Goal: Information Seeking & Learning: Learn about a topic

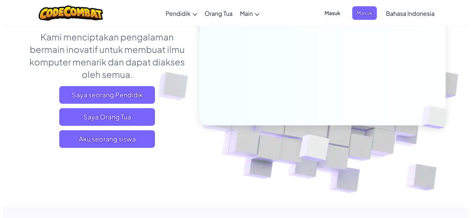
scroll to position [119, 0]
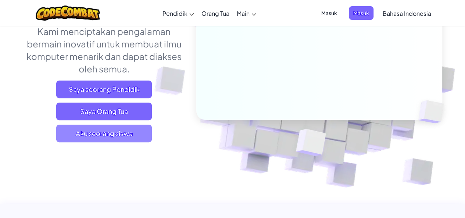
click at [116, 134] on span "Aku seorang siswa" at bounding box center [104, 134] width 96 height 18
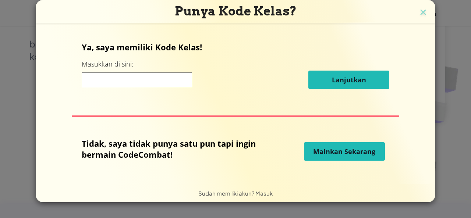
click at [336, 153] on span "Mainkan Sekarang" at bounding box center [344, 151] width 62 height 9
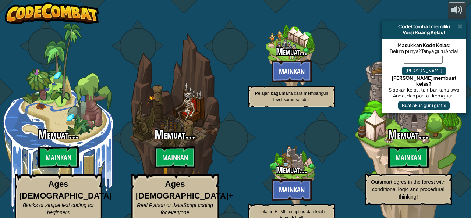
select select "id"
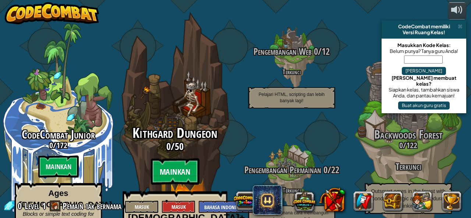
click at [171, 158] on btn "Mainkan" at bounding box center [175, 171] width 49 height 26
select select "id"
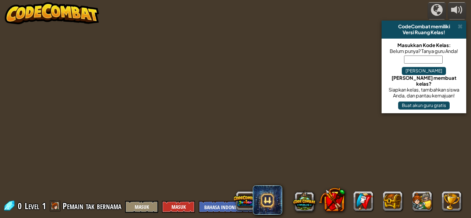
select select "id"
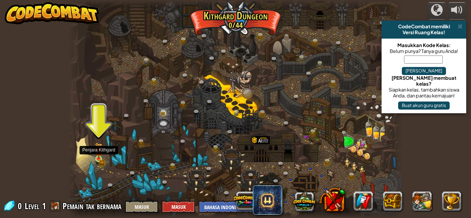
click at [96, 156] on div at bounding box center [98, 159] width 7 height 7
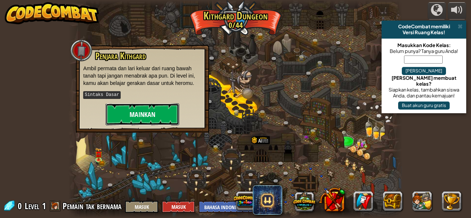
click at [142, 111] on button "Mainkan" at bounding box center [143, 114] width 74 height 22
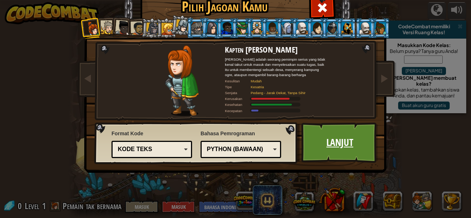
click at [320, 139] on link "Lanjut" at bounding box center [339, 142] width 77 height 40
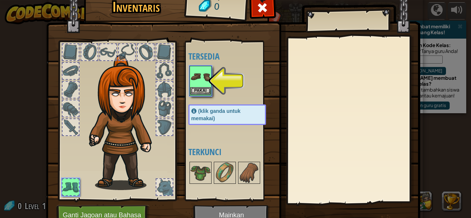
click at [206, 82] on img at bounding box center [200, 77] width 21 height 21
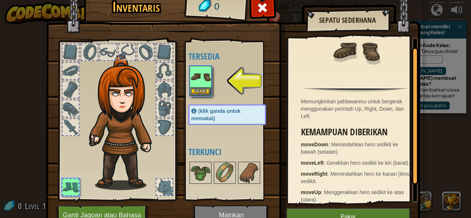
scroll to position [31, 0]
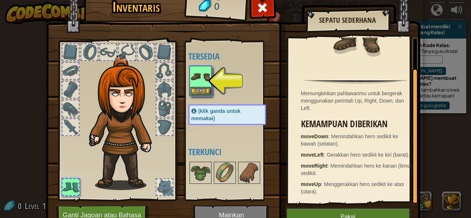
click at [194, 86] on img at bounding box center [200, 77] width 21 height 21
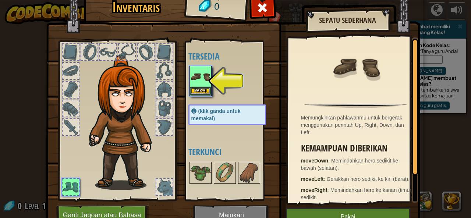
click at [194, 86] on img at bounding box center [200, 77] width 21 height 21
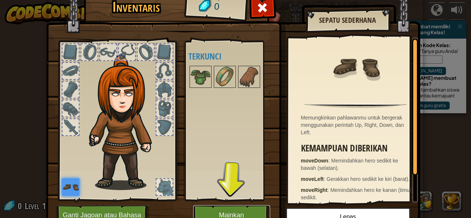
click at [239, 210] on button "Mainkan" at bounding box center [231, 215] width 77 height 20
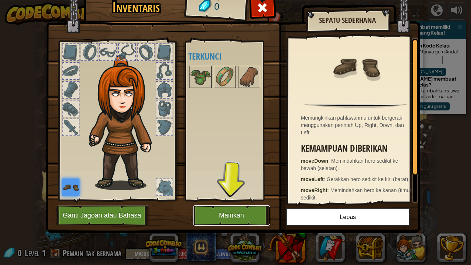
click at [235, 216] on button "Mainkan" at bounding box center [231, 215] width 77 height 20
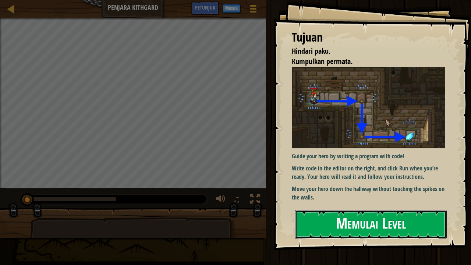
click at [387, 218] on button "Memulai Level" at bounding box center [370, 224] width 151 height 29
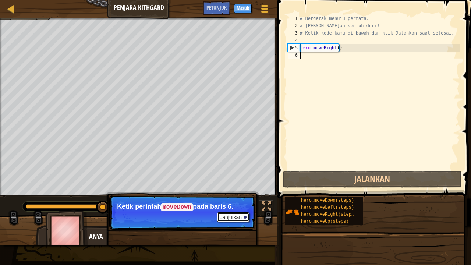
click at [232, 218] on button "Lanjutkan" at bounding box center [233, 217] width 32 height 10
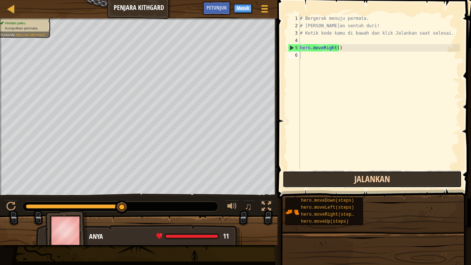
click at [367, 177] on button "Jalankan" at bounding box center [371, 179] width 179 height 17
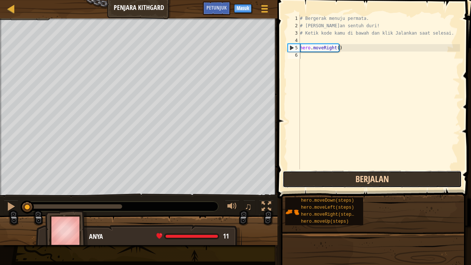
click at [367, 177] on button "Berjalan" at bounding box center [371, 179] width 179 height 17
click at [349, 175] on button "Jalankan" at bounding box center [371, 179] width 179 height 17
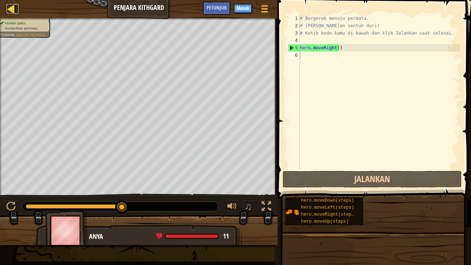
click at [11, 6] on div at bounding box center [11, 8] width 9 height 9
select select "id"
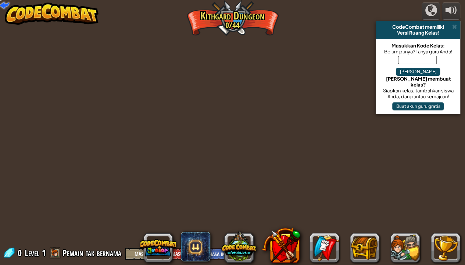
select select "id"
